Goal: Task Accomplishment & Management: Manage account settings

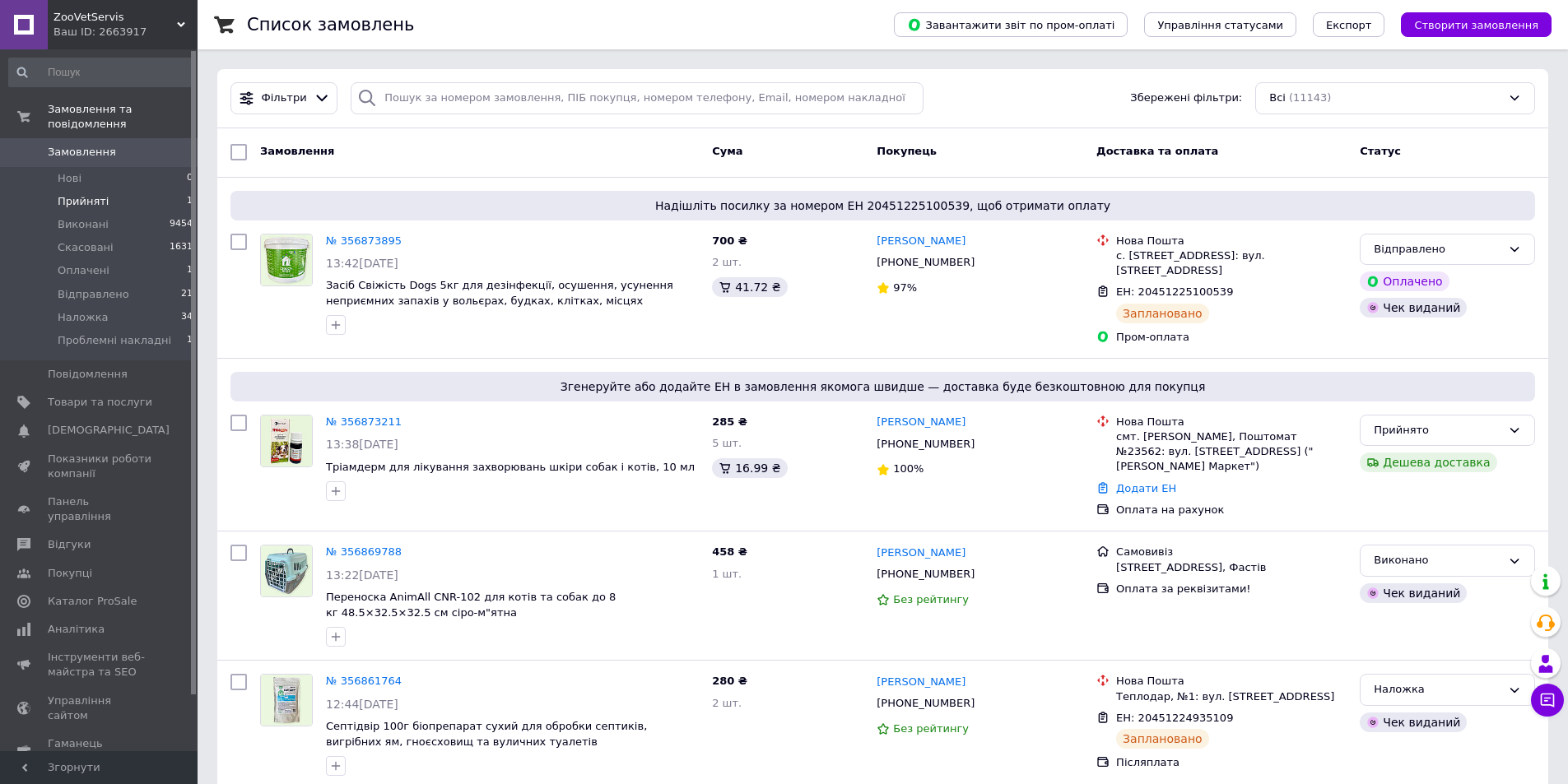
click at [104, 190] on li "Прийняті 1" at bounding box center [101, 201] width 202 height 23
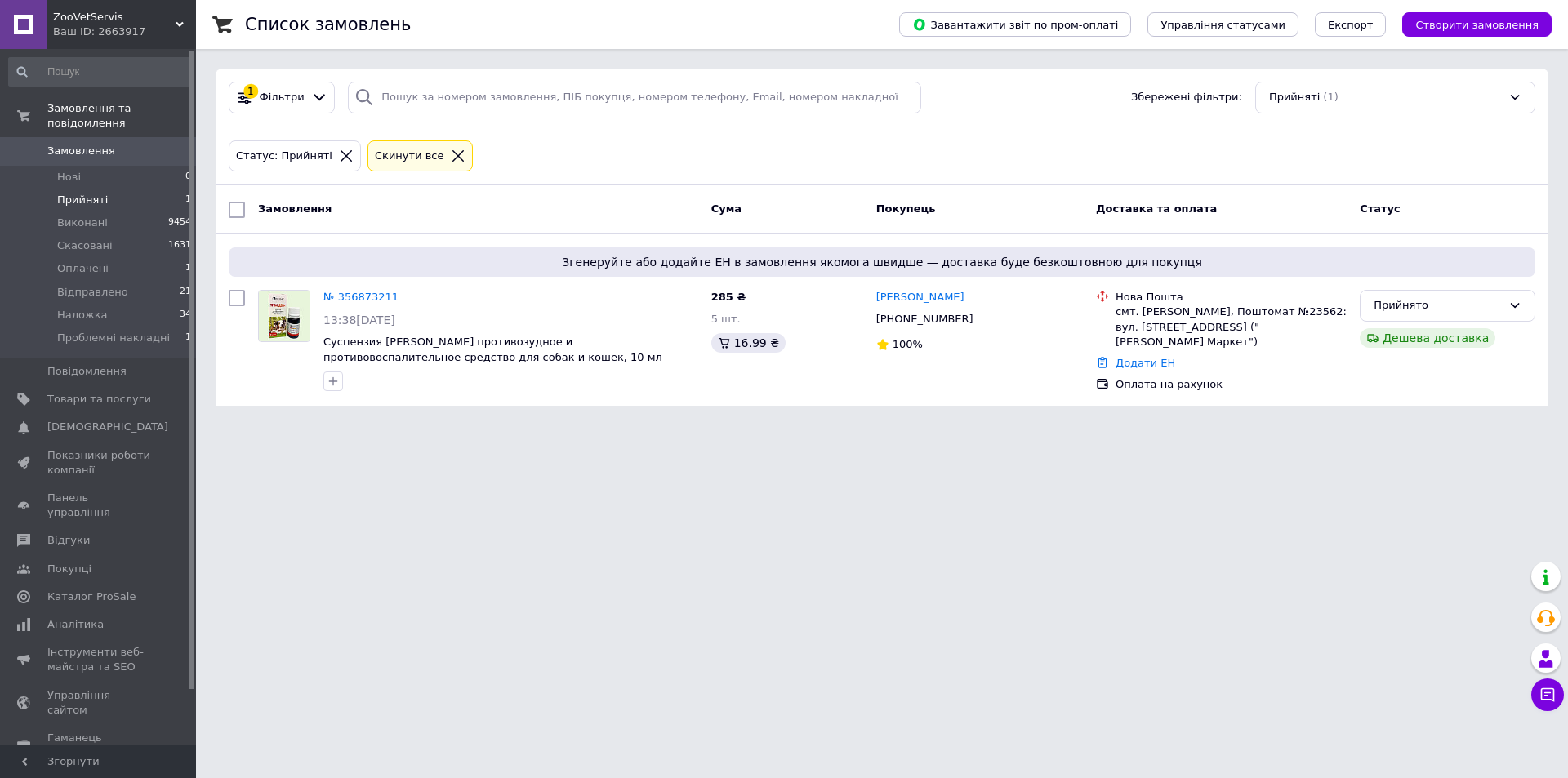
click at [62, 137] on link "Замовлення 0" at bounding box center [100, 150] width 201 height 28
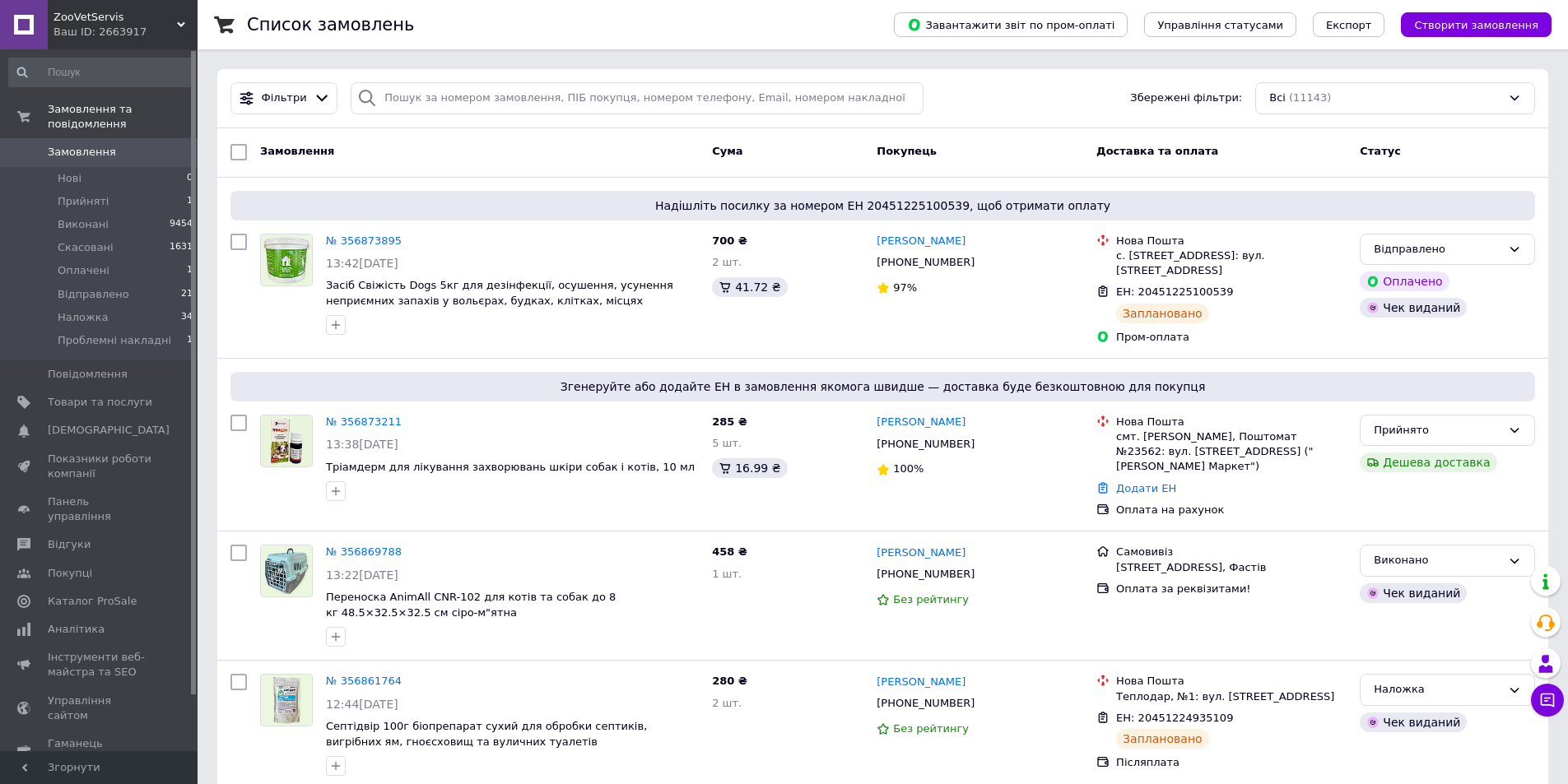
click at [82, 145] on span "Замовлення" at bounding box center [81, 152] width 69 height 15
click at [85, 195] on span "Прийняті" at bounding box center [83, 202] width 51 height 15
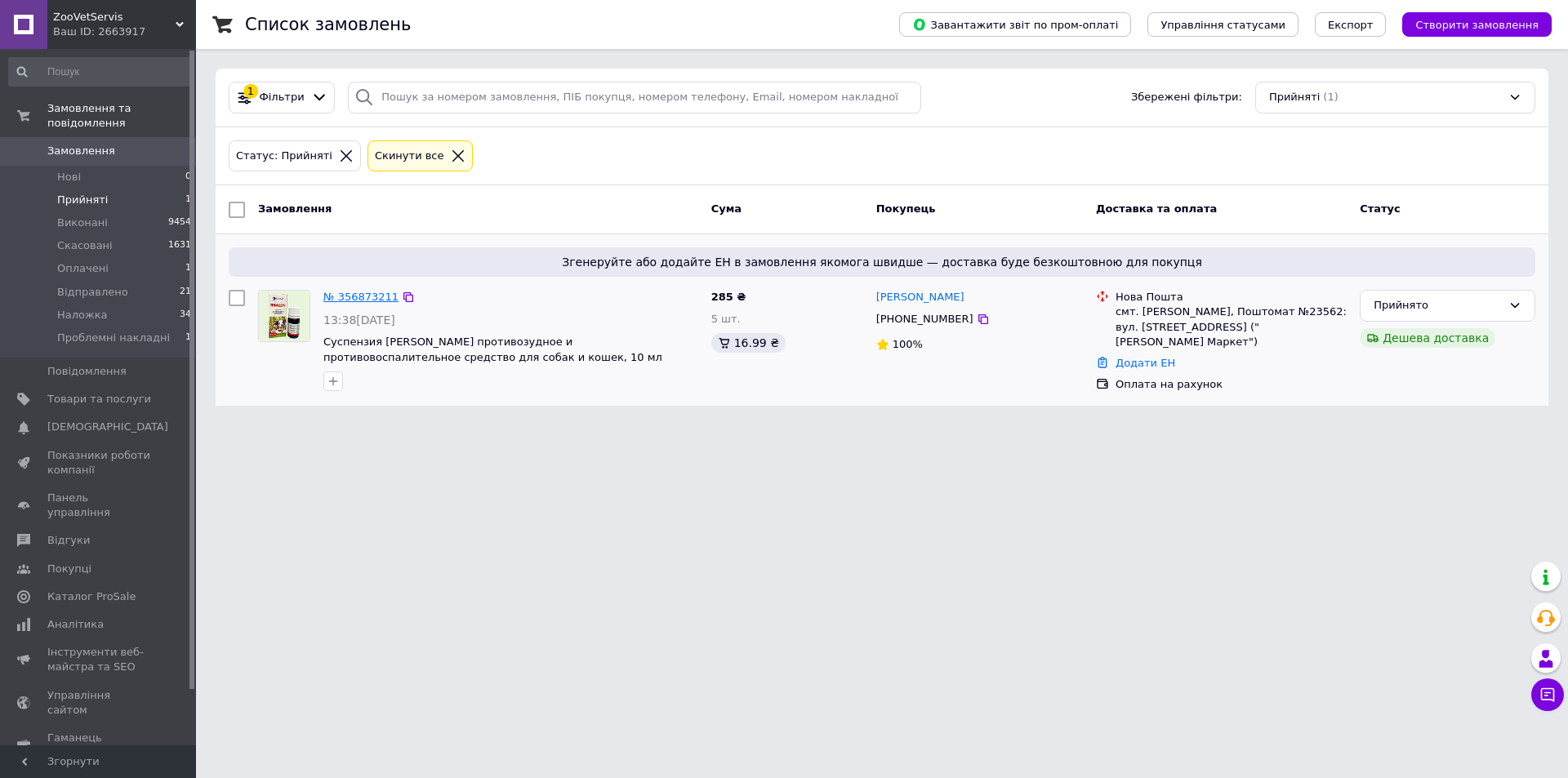
click at [361, 298] on link "№ 356873211" at bounding box center [361, 296] width 76 height 13
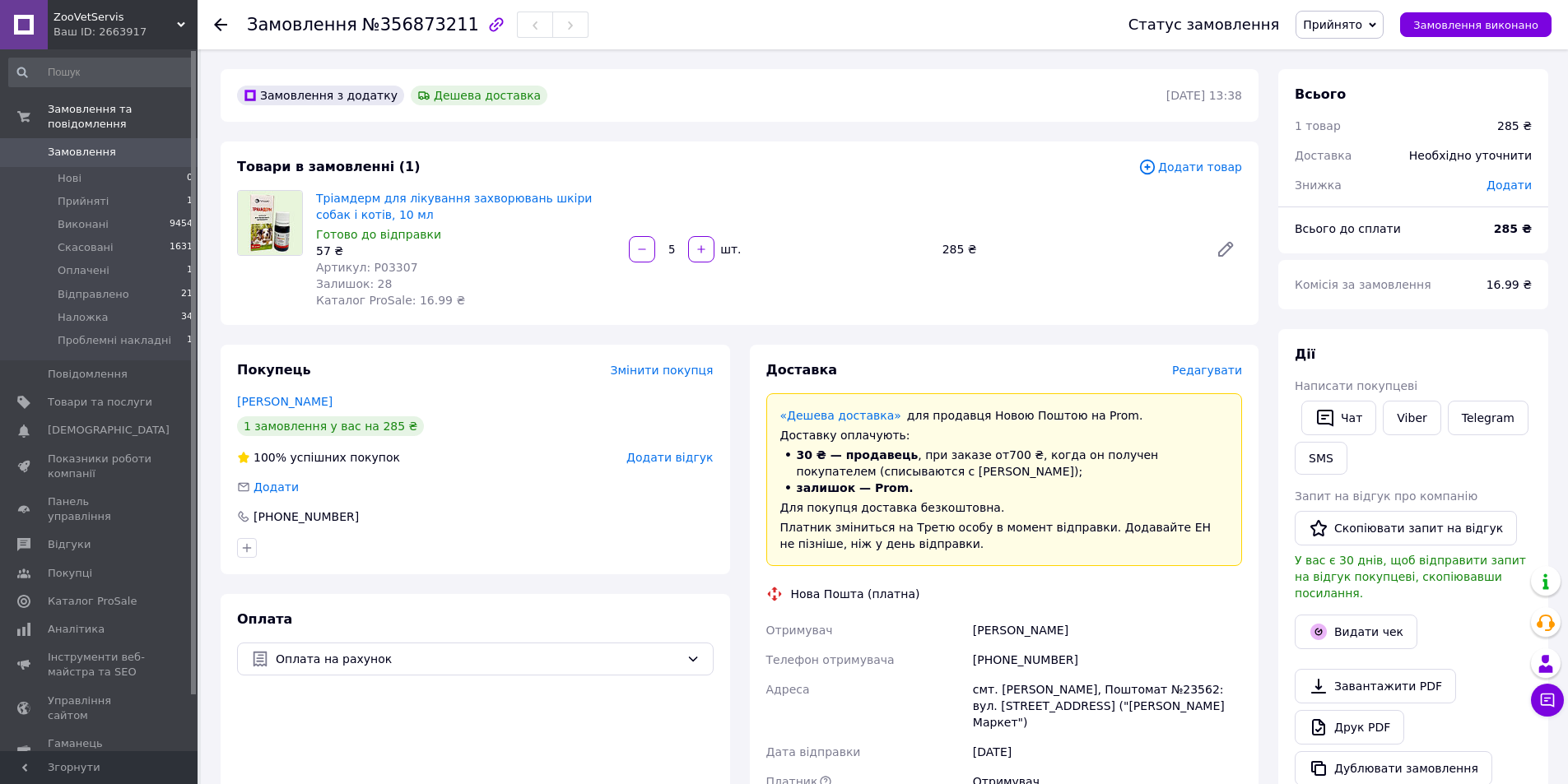
click at [217, 22] on use at bounding box center [221, 25] width 14 height 14
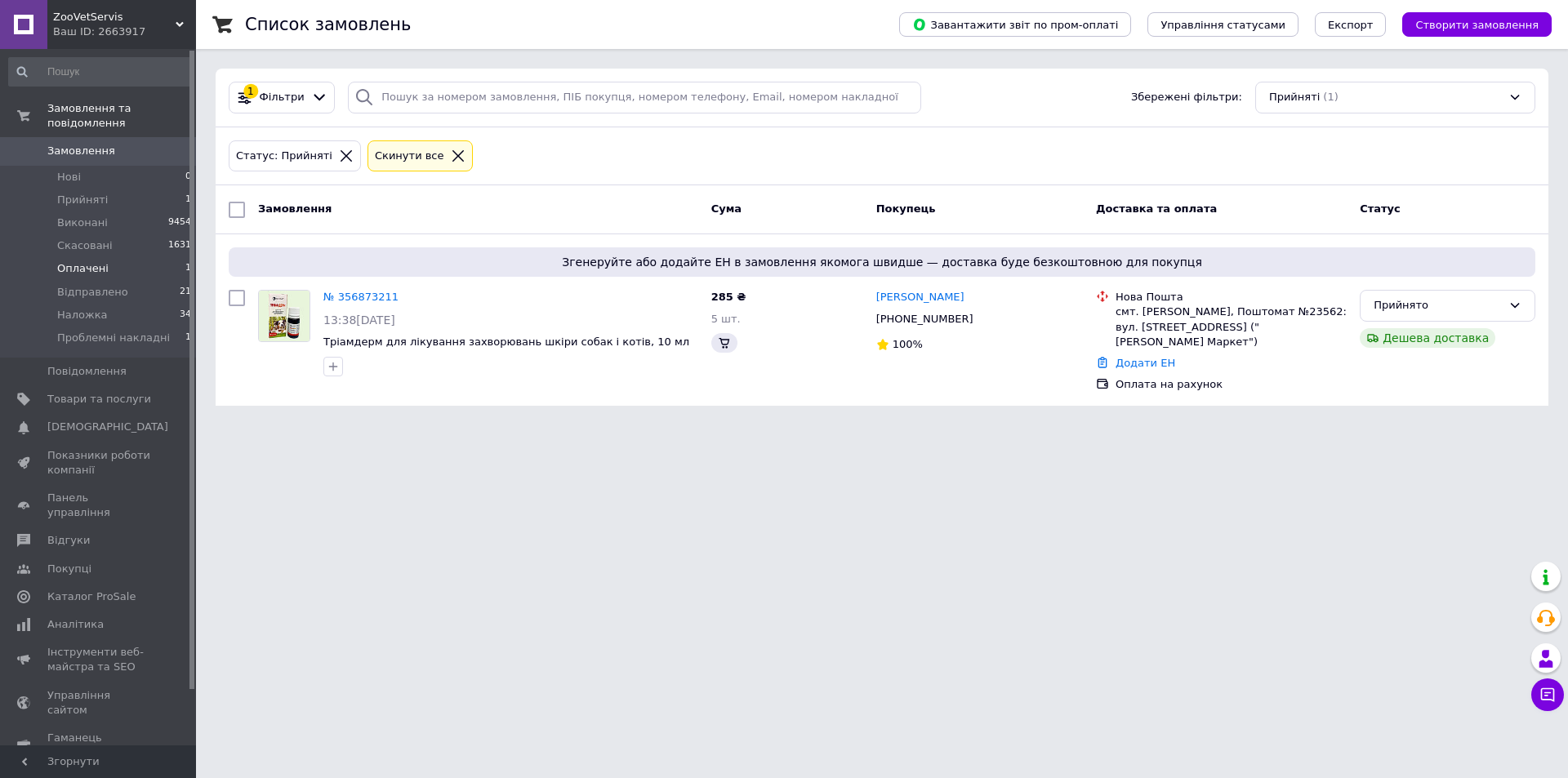
click at [87, 261] on span "Оплачені" at bounding box center [82, 269] width 51 height 15
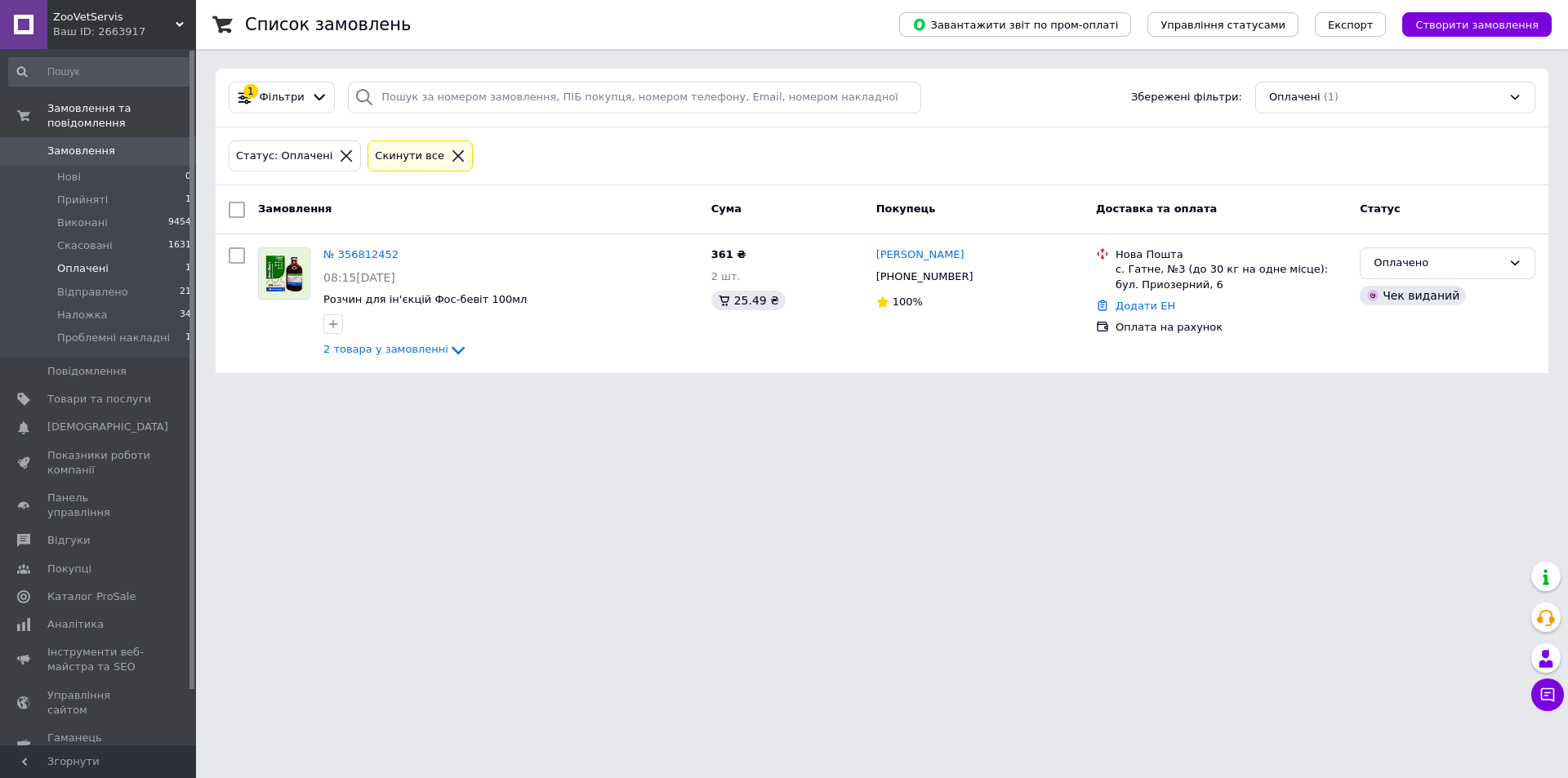
click at [69, 261] on span "Оплачені" at bounding box center [82, 269] width 51 height 15
click at [106, 166] on li "Нові 0" at bounding box center [100, 177] width 201 height 23
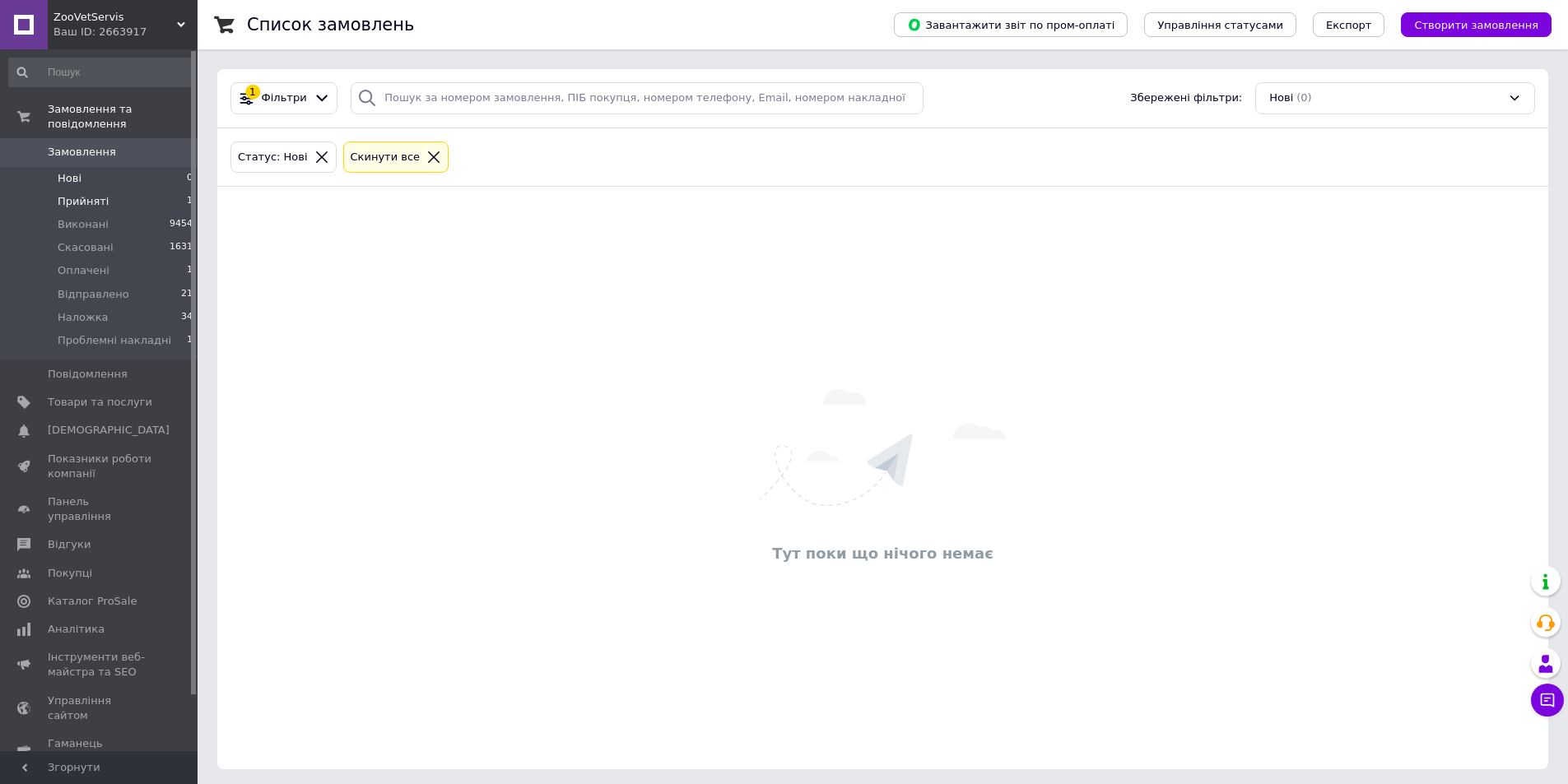
click at [101, 195] on span "Прийняті" at bounding box center [83, 202] width 51 height 15
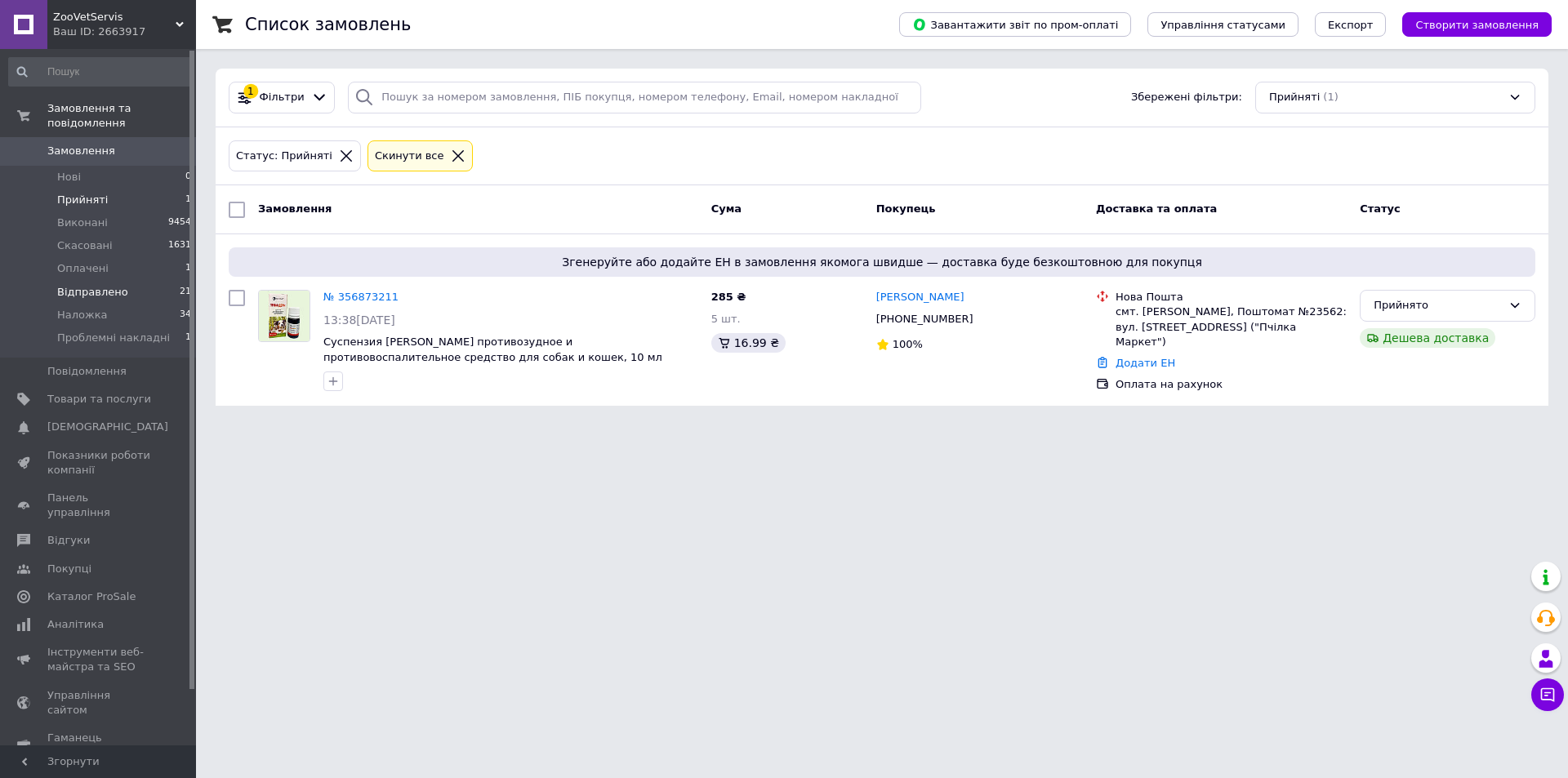
click at [72, 285] on span "Відправлено" at bounding box center [92, 293] width 71 height 15
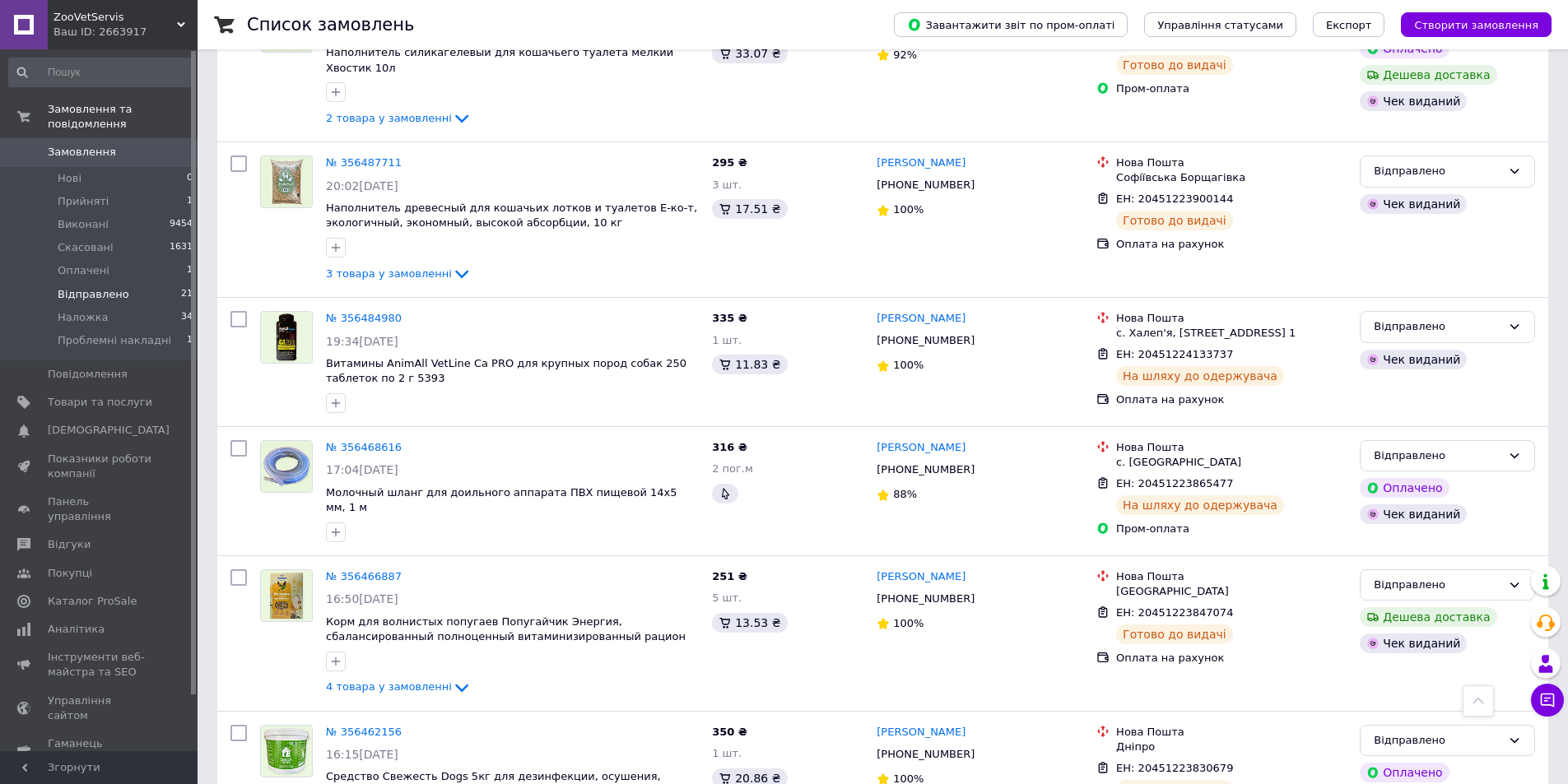
scroll to position [2667, 0]
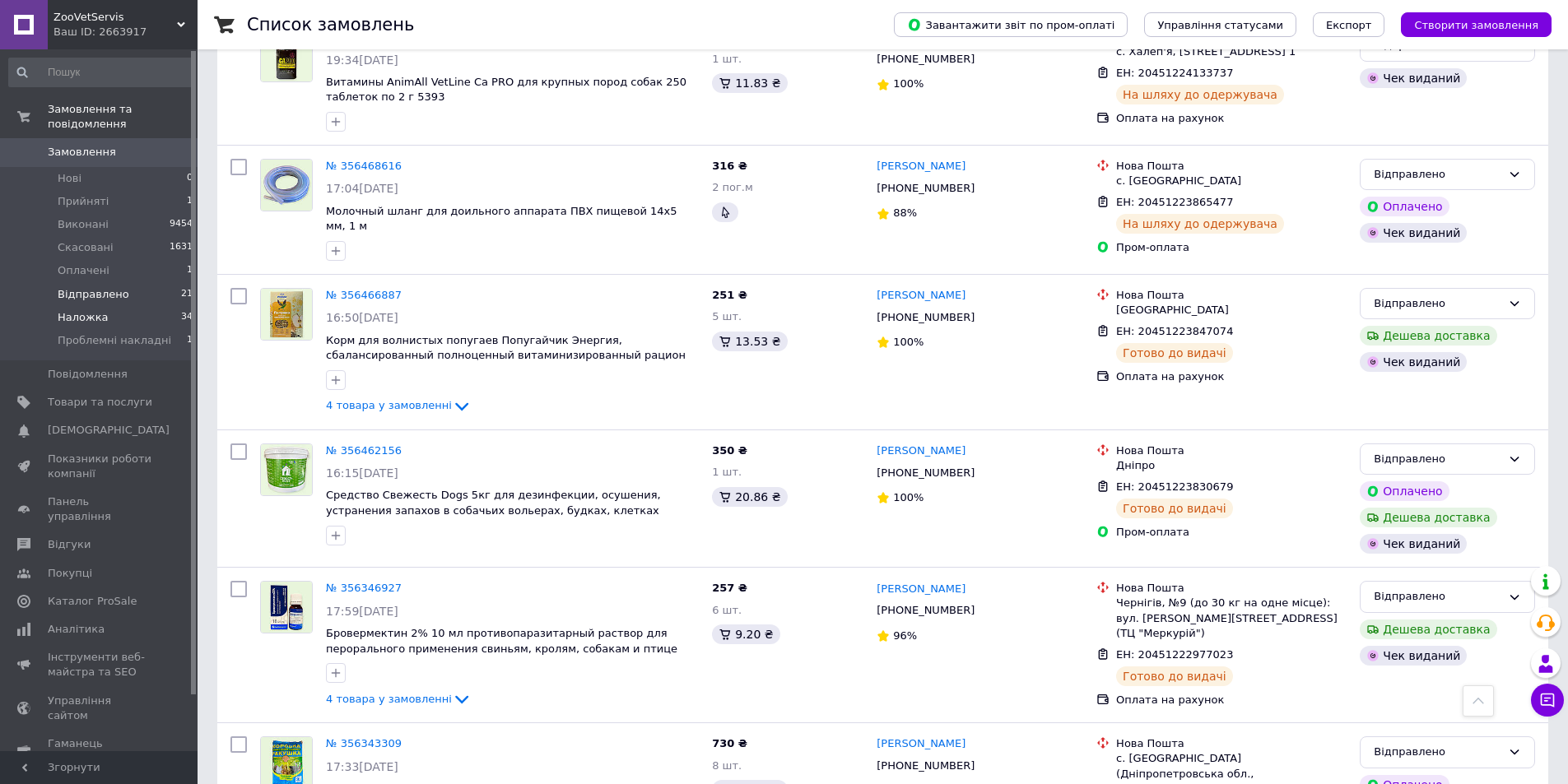
click at [90, 310] on span "Наложка" at bounding box center [83, 318] width 51 height 15
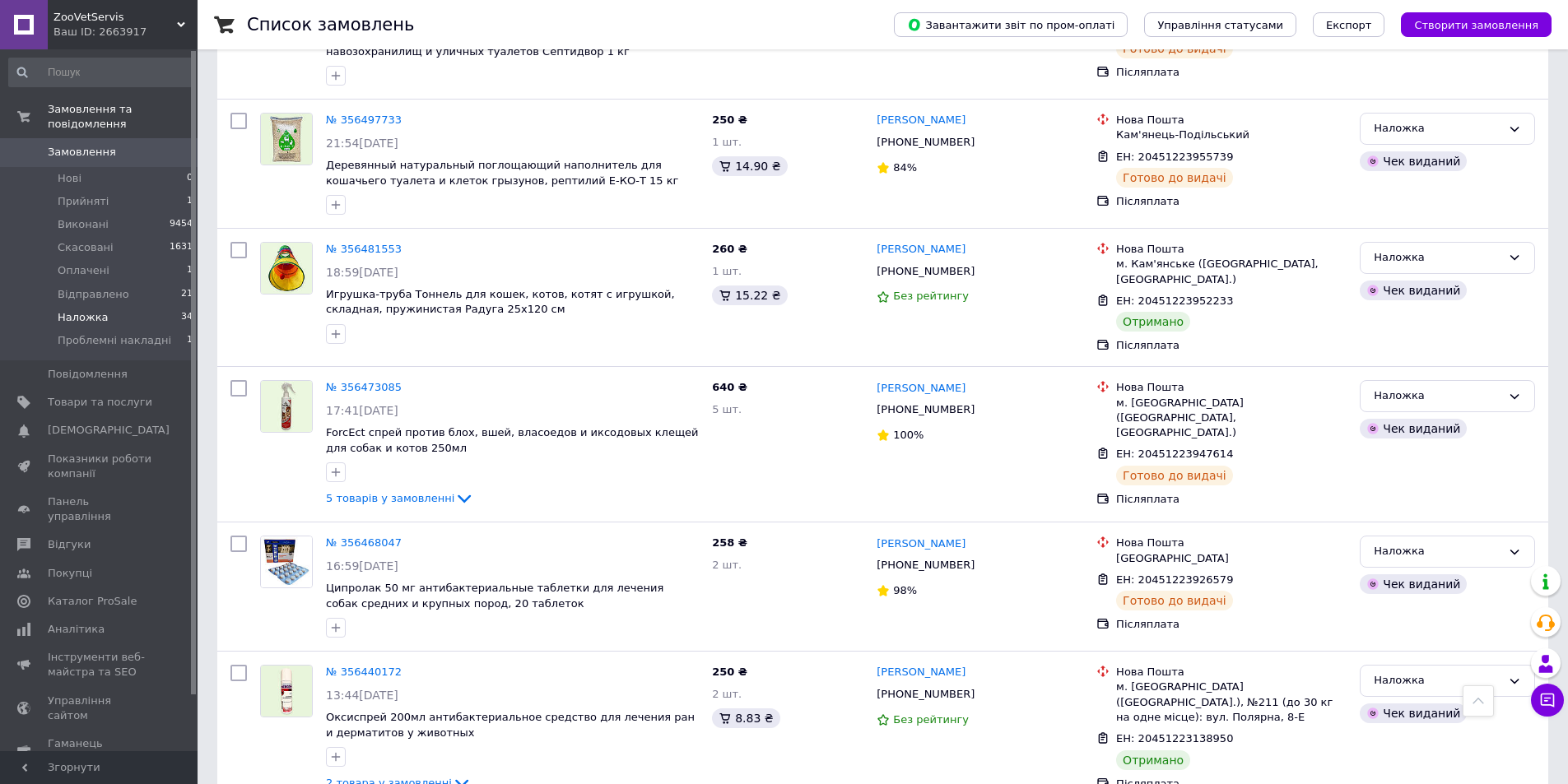
scroll to position [3621, 0]
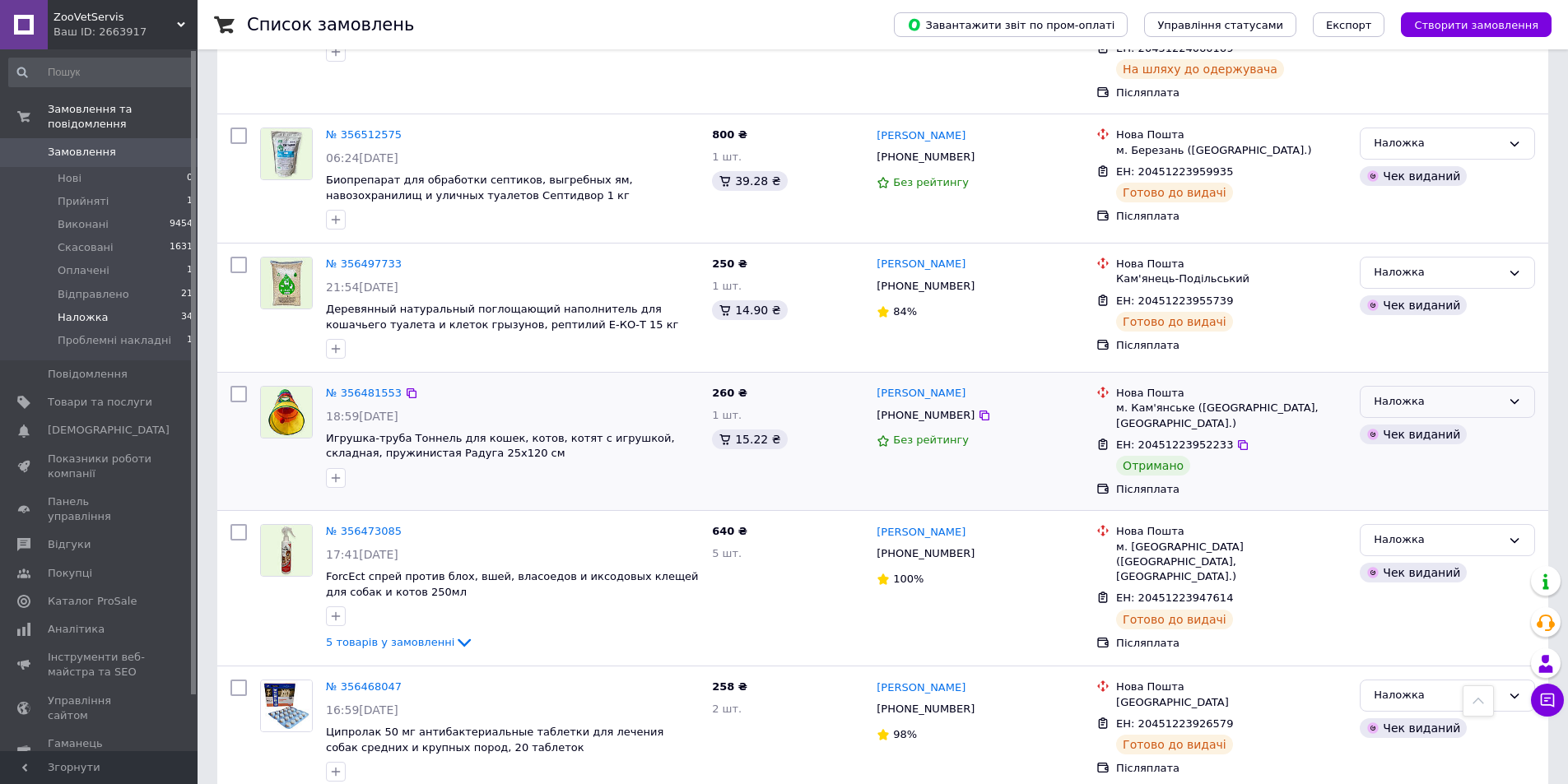
click at [1392, 393] on div "Наложка" at bounding box center [1438, 402] width 128 height 17
click at [1391, 451] on li "Виконано" at bounding box center [1447, 466] width 173 height 30
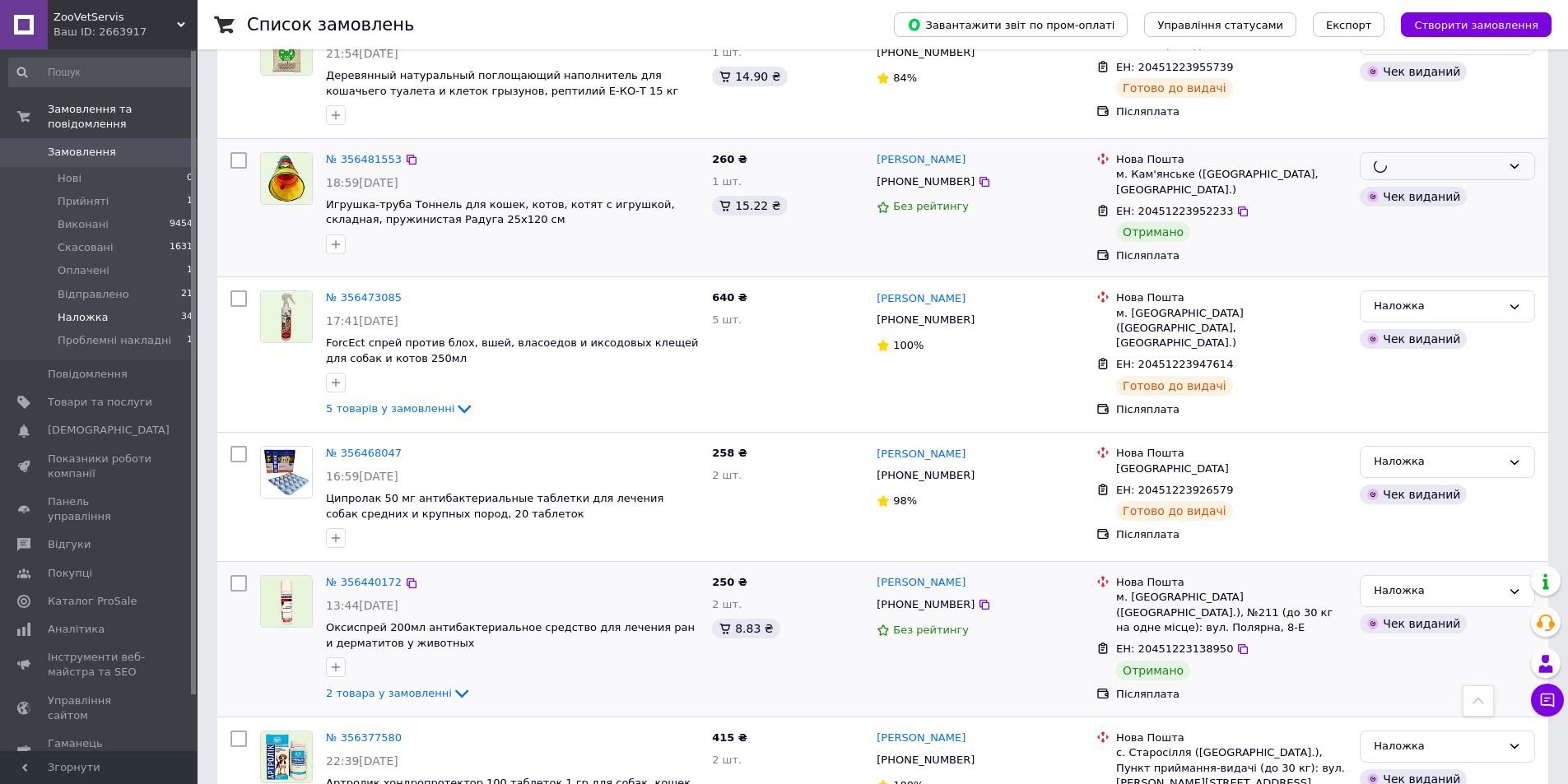
scroll to position [3868, 0]
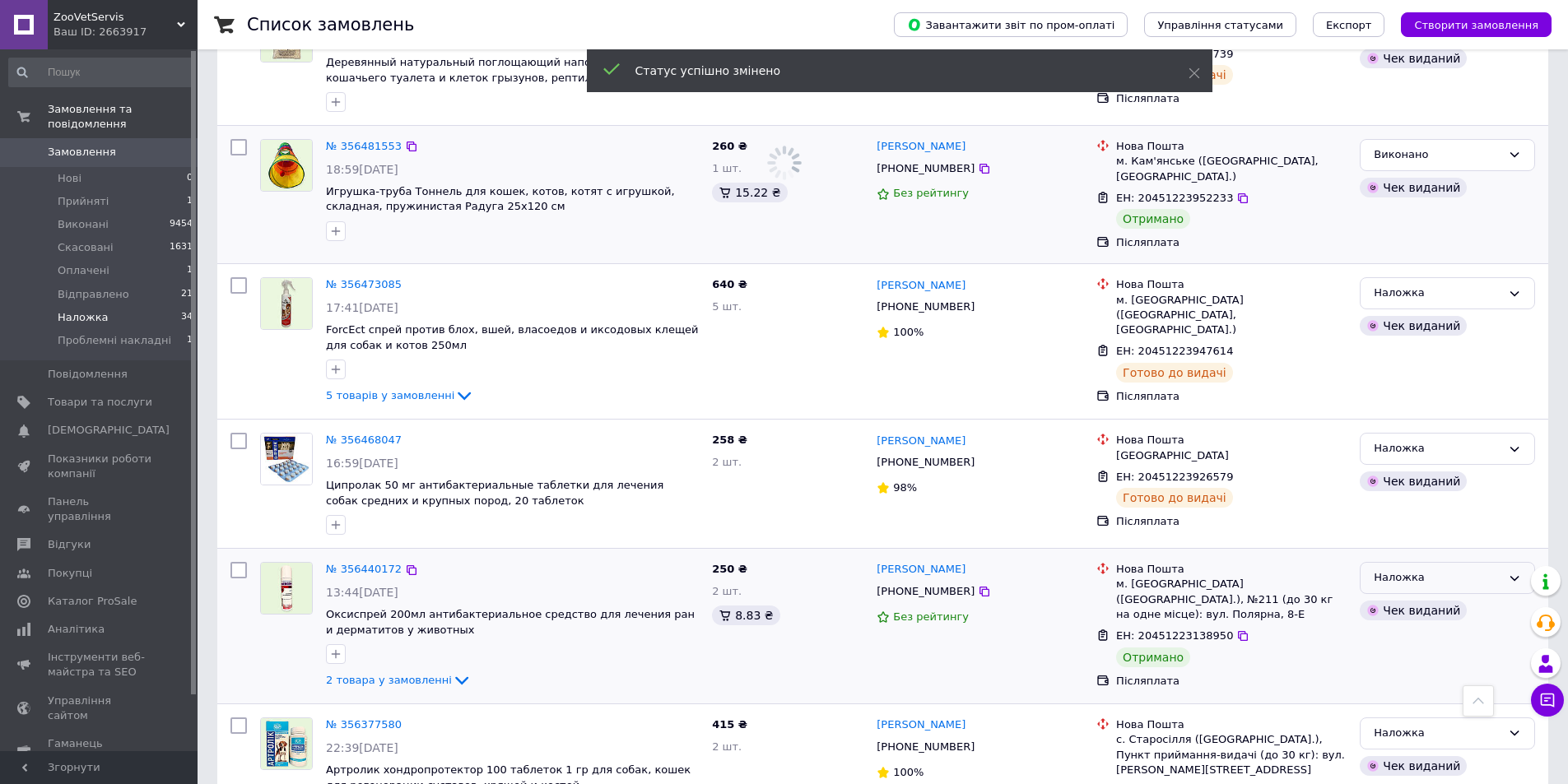
click at [1395, 569] on div "Наложка" at bounding box center [1438, 578] width 128 height 17
click at [1396, 627] on li "Виконано" at bounding box center [1447, 642] width 173 height 30
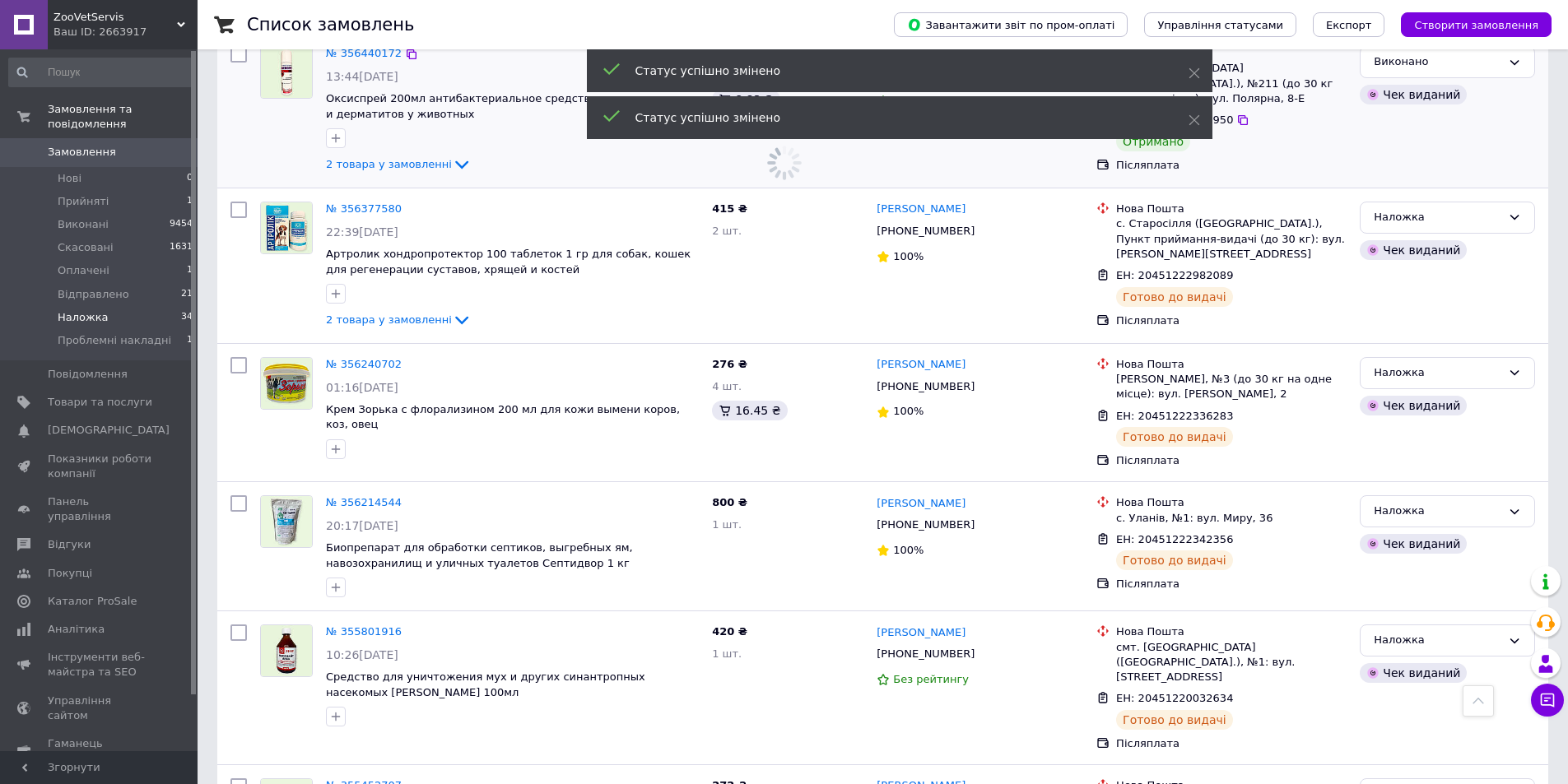
scroll to position [4388, 0]
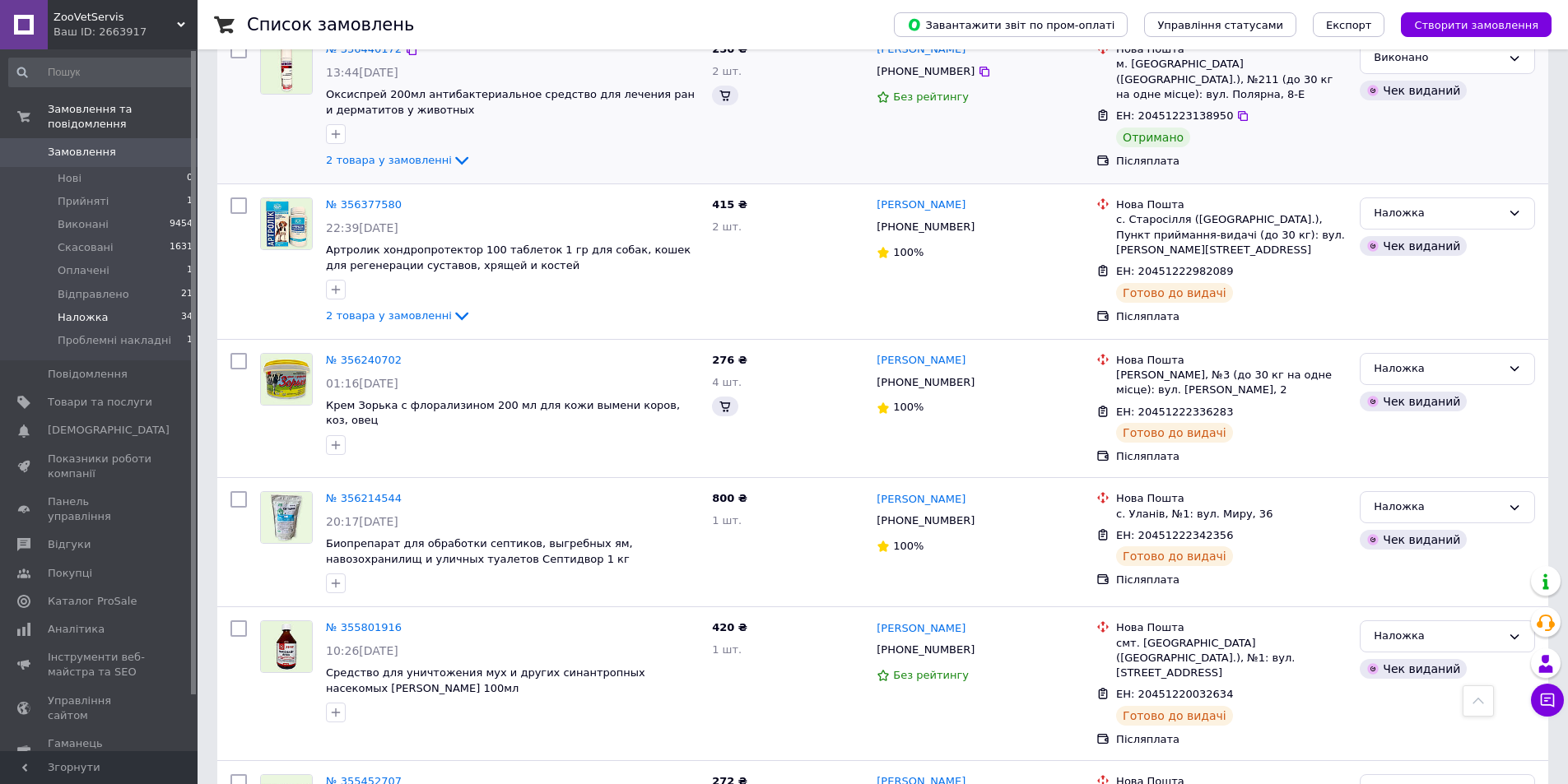
click at [98, 145] on span "Замовлення" at bounding box center [81, 152] width 69 height 15
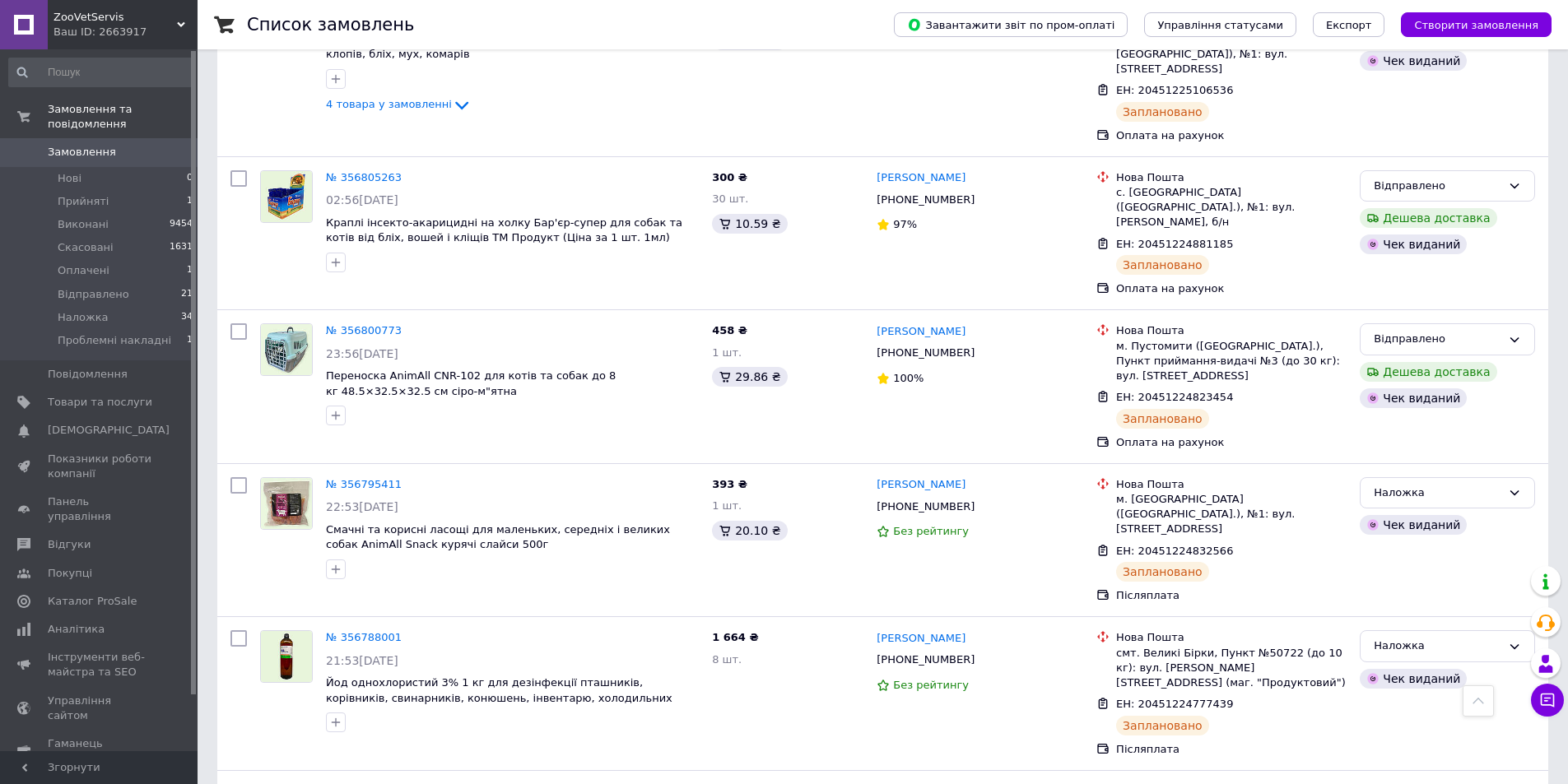
scroll to position [2880, 0]
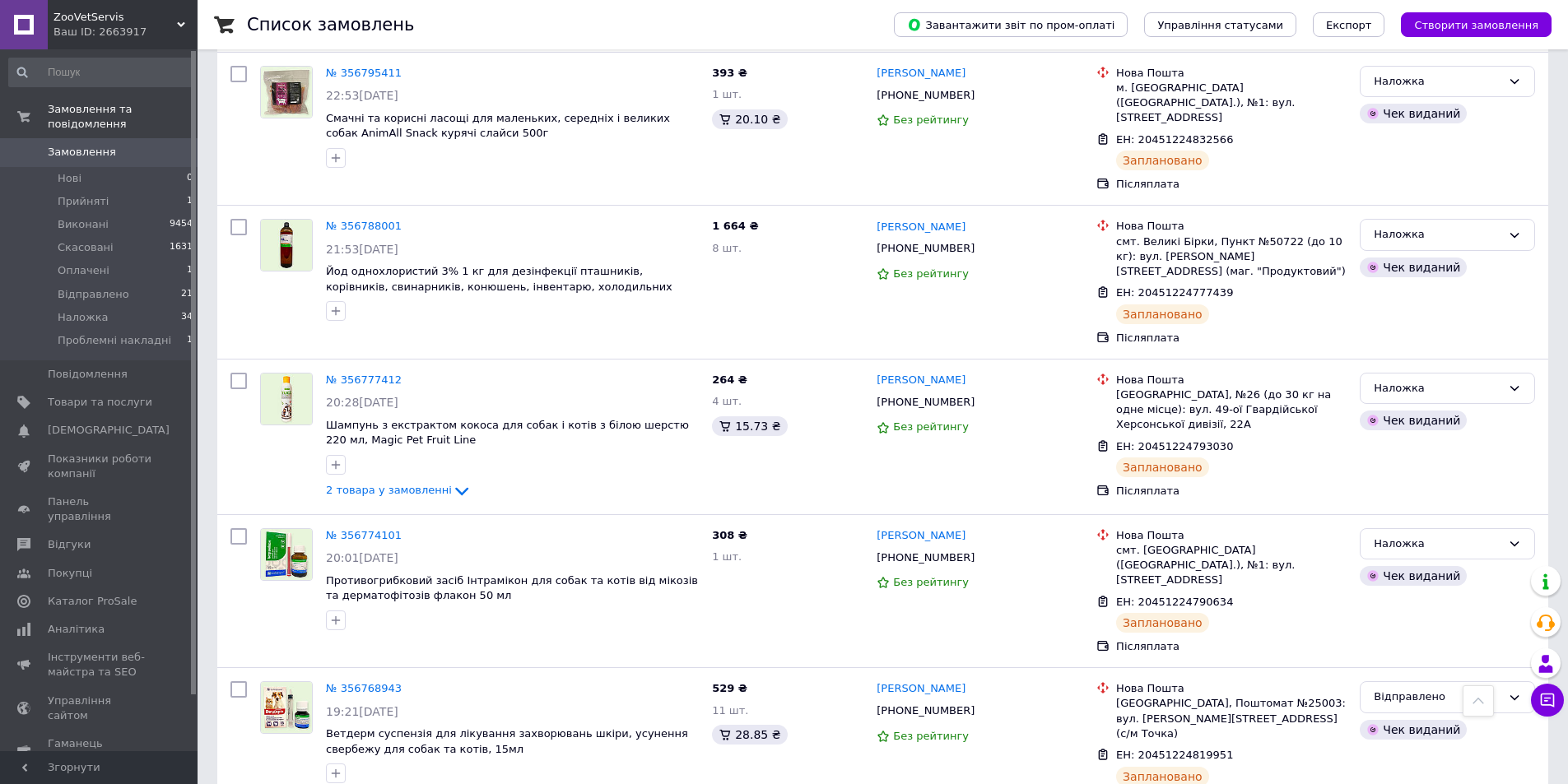
click at [57, 145] on span "Замовлення" at bounding box center [81, 152] width 69 height 15
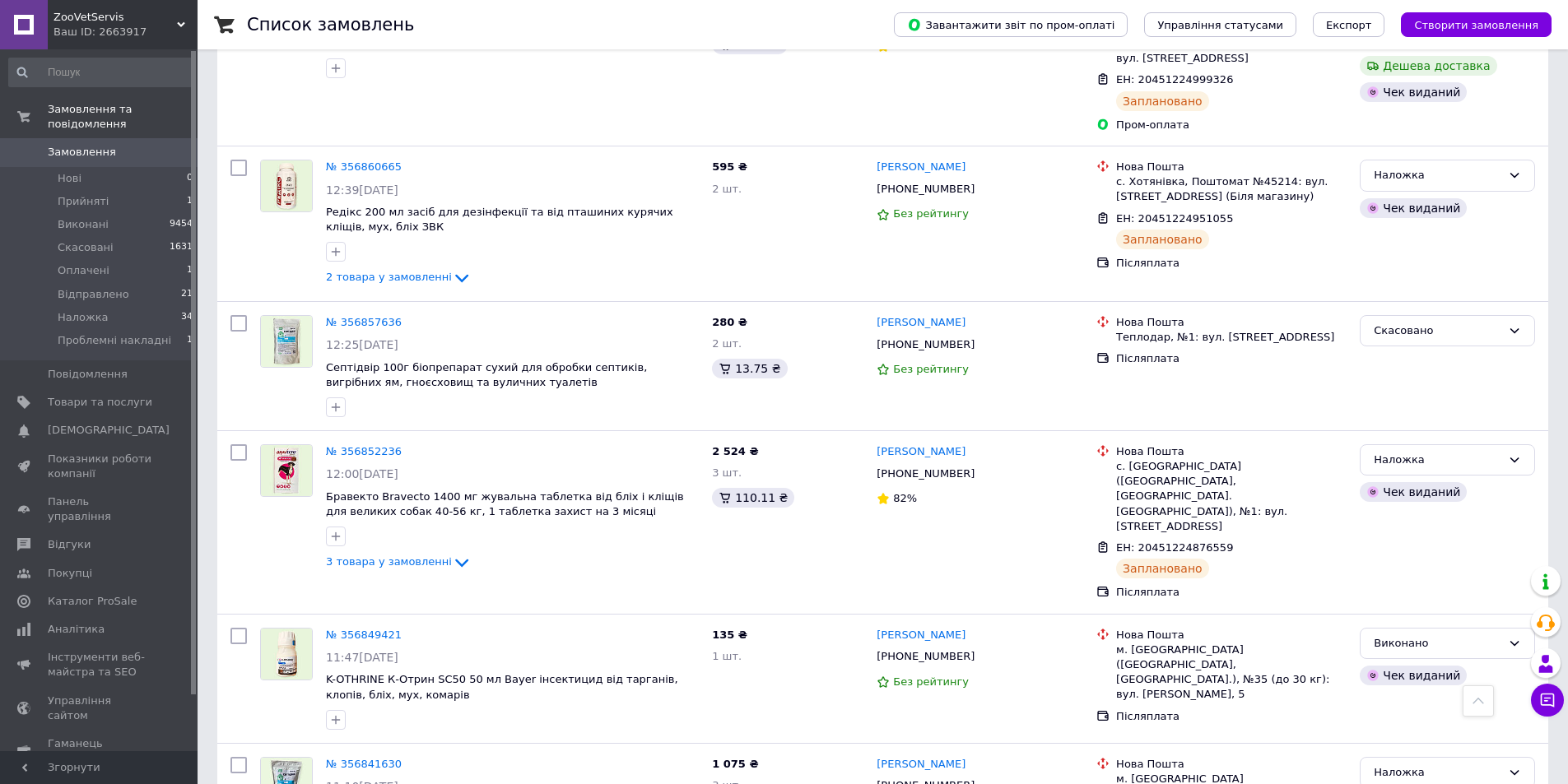
scroll to position [905, 0]
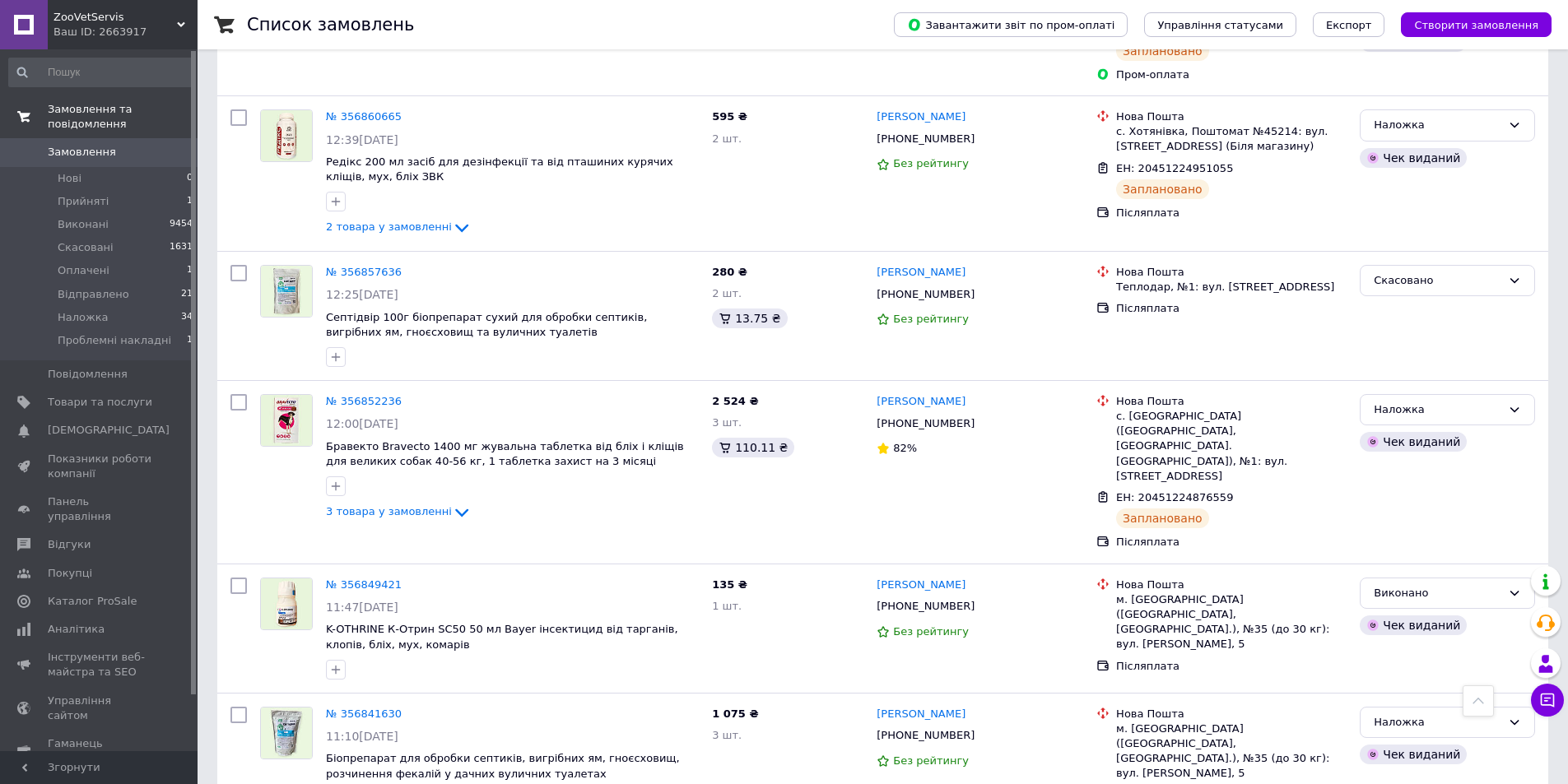
drag, startPoint x: 94, startPoint y: 133, endPoint x: 91, endPoint y: 101, distance: 32.1
click at [94, 145] on span "Замовлення" at bounding box center [81, 152] width 69 height 15
